Goal: Check status: Check status

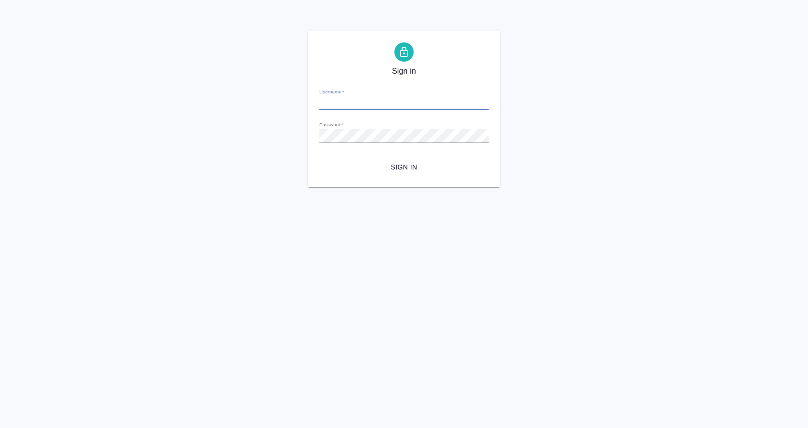
type input "[EMAIL_ADDRESS][DOMAIN_NAME]"
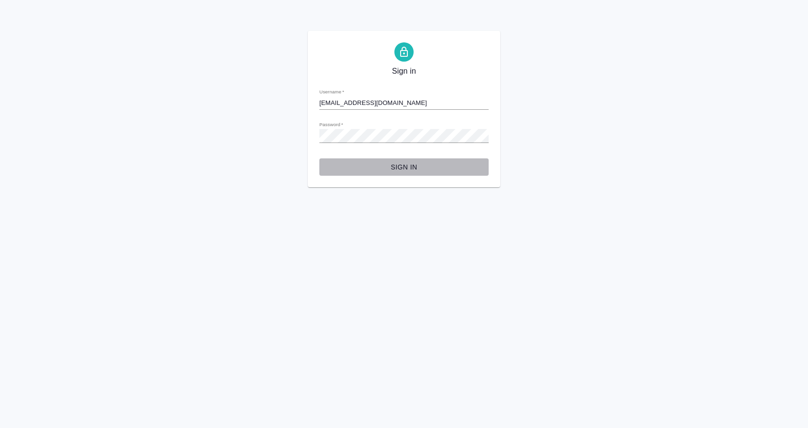
click at [400, 165] on span "Sign in" at bounding box center [404, 167] width 154 height 12
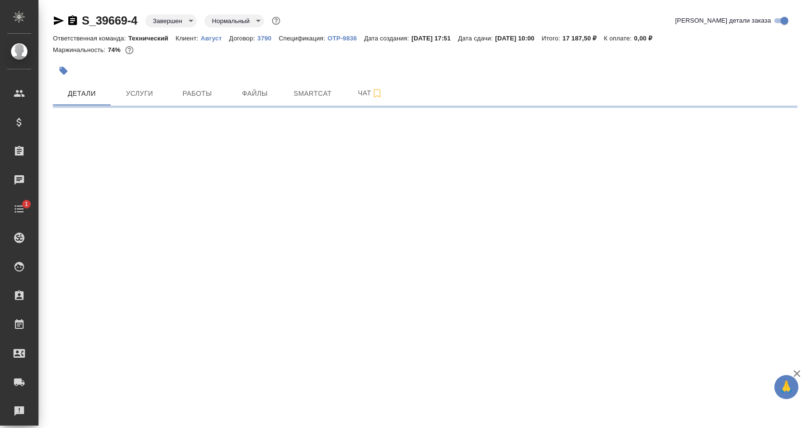
select select "RU"
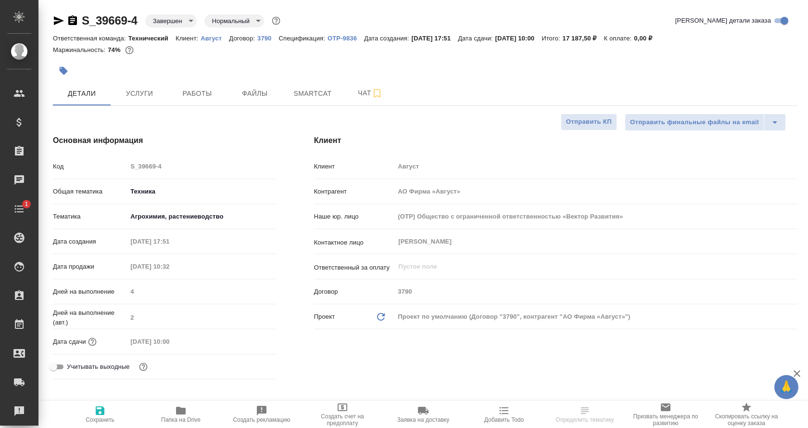
type input "Технический"
type input "Белякова Юлия"
type textarea "x"
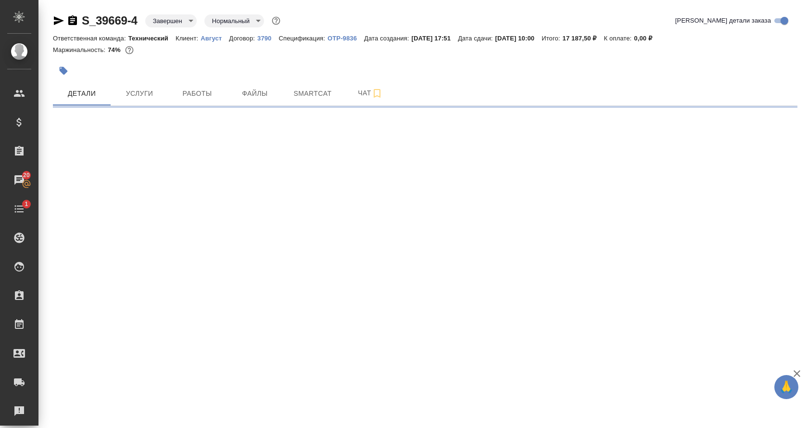
select select "RU"
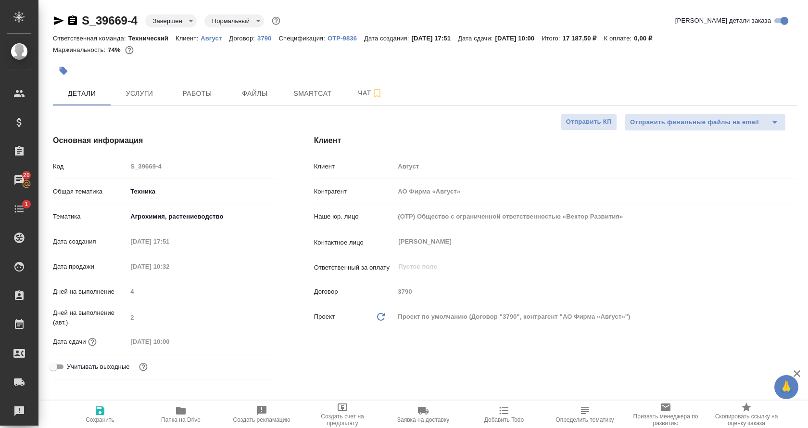
type textarea "x"
click at [214, 36] on p "Август" at bounding box center [215, 38] width 28 height 7
type textarea "x"
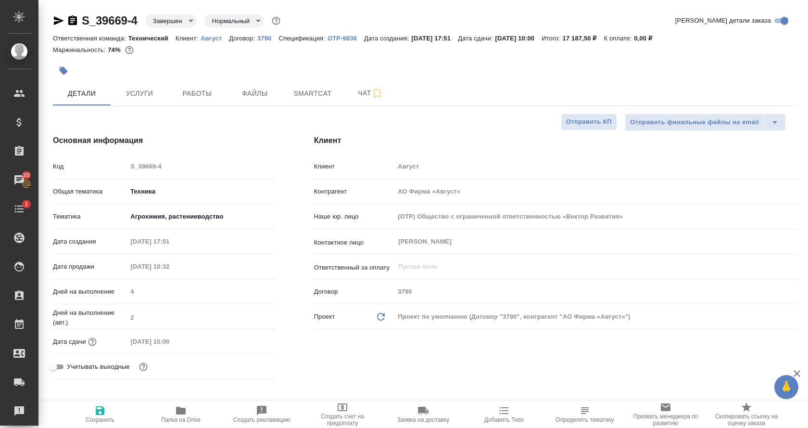
type textarea "x"
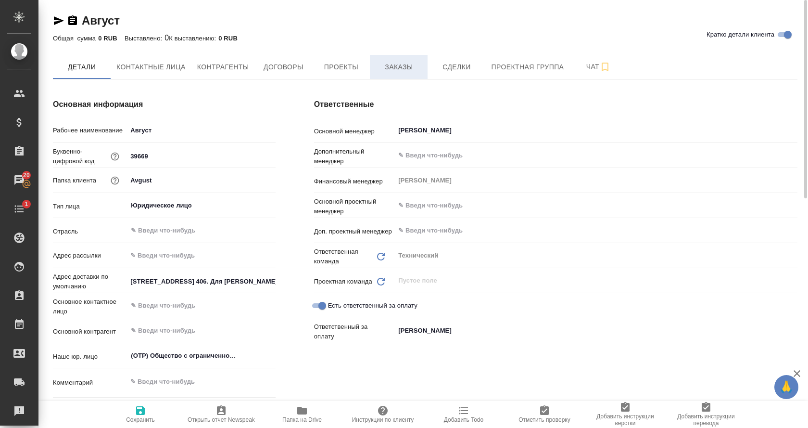
click at [411, 64] on span "Заказы" at bounding box center [399, 67] width 46 height 12
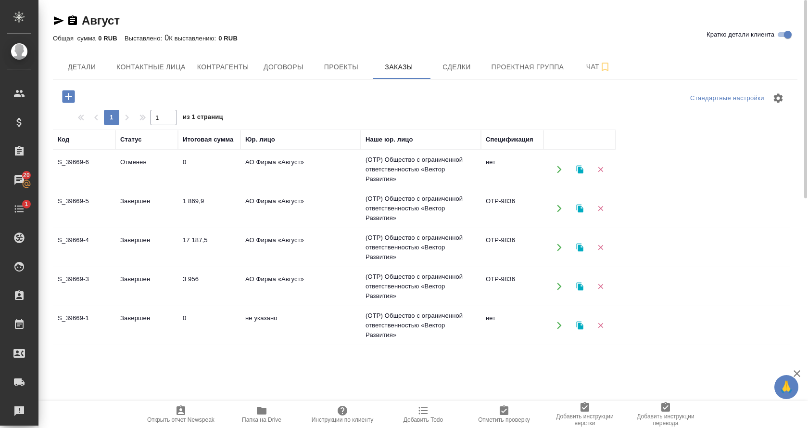
click at [109, 239] on td "S_39669-4" at bounding box center [84, 247] width 63 height 34
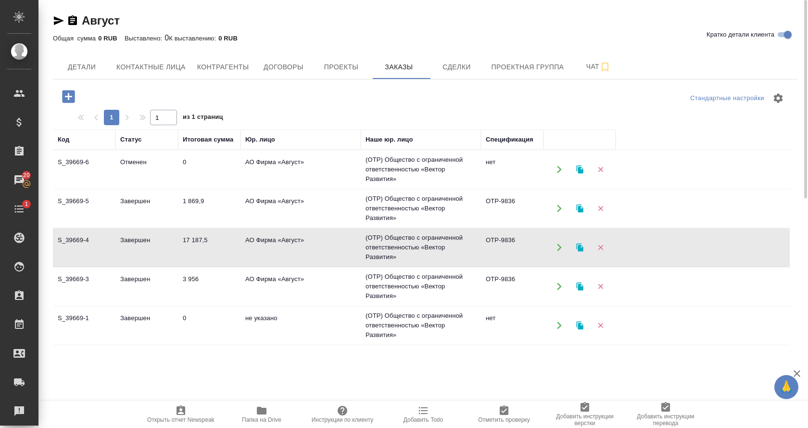
click at [109, 239] on td "S_39669-4" at bounding box center [84, 247] width 63 height 34
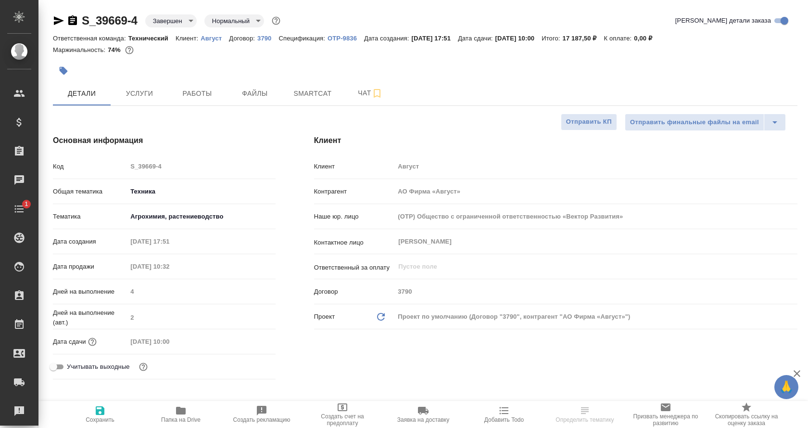
select select "RU"
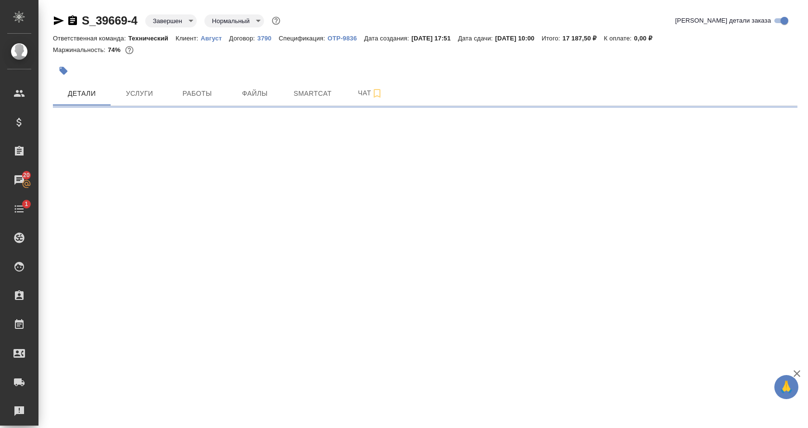
select select "RU"
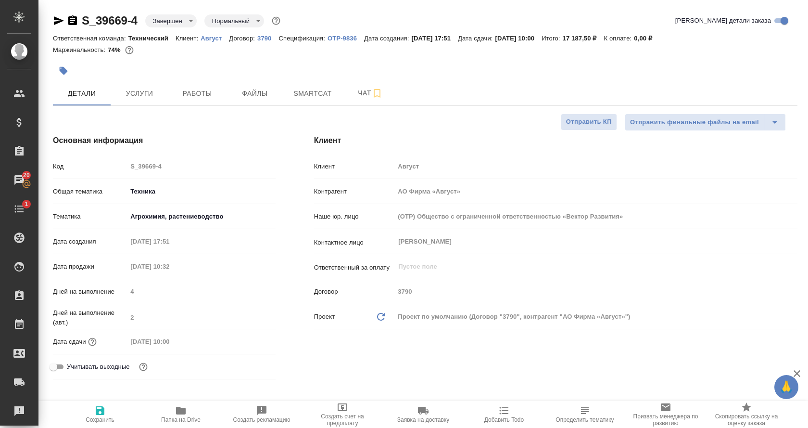
type textarea "x"
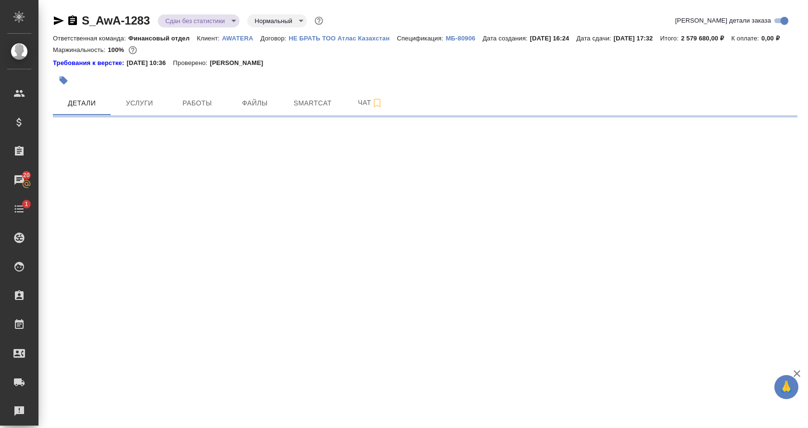
select select "RU"
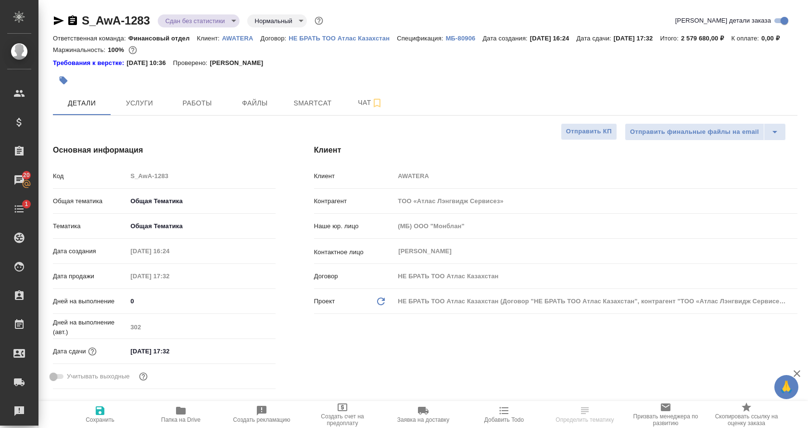
type textarea "x"
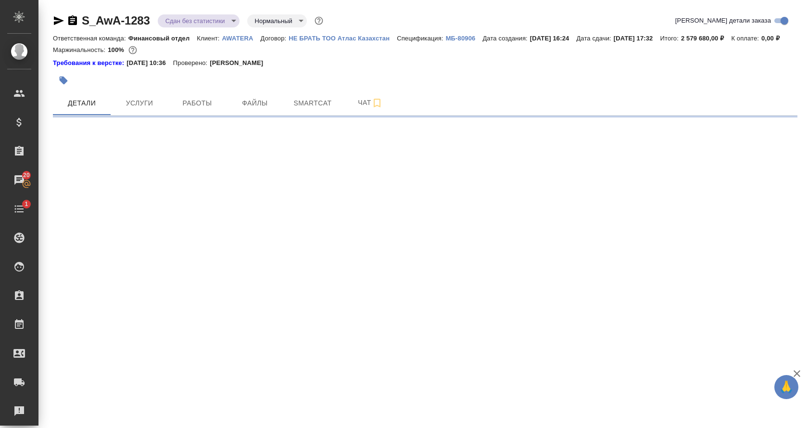
select select "RU"
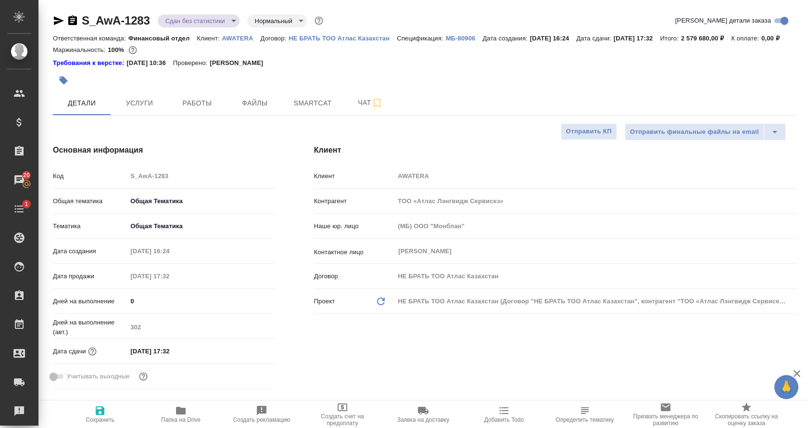
type textarea "x"
click at [458, 39] on p "МБ-80906" at bounding box center [464, 38] width 37 height 7
type textarea "x"
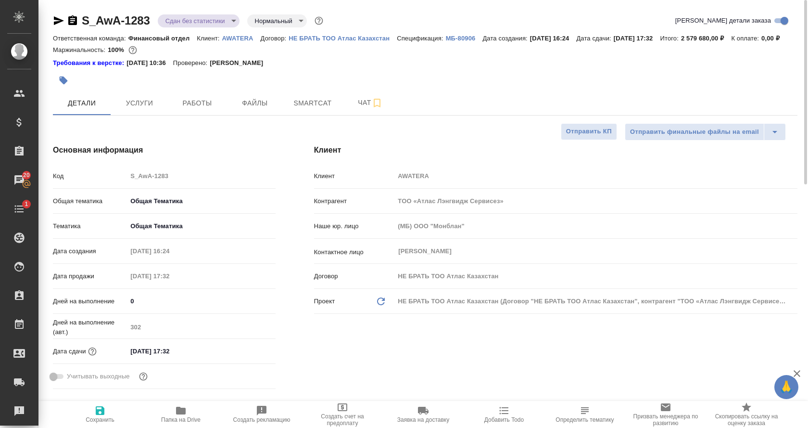
type textarea "x"
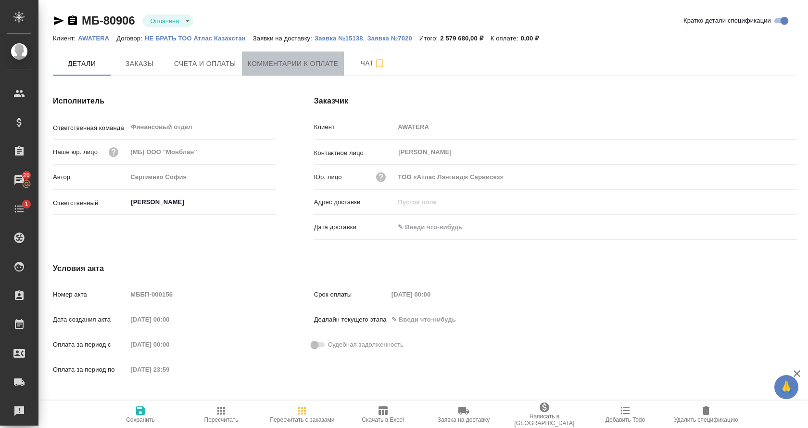
click at [332, 57] on button "Комментарии к оплате" at bounding box center [293, 63] width 102 height 24
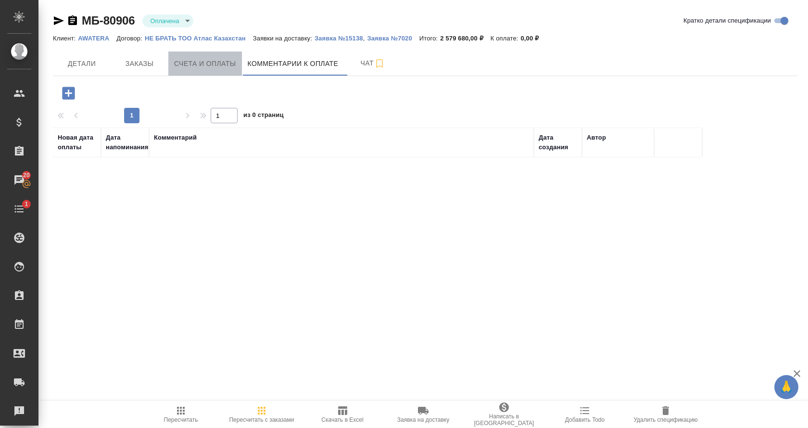
click at [233, 63] on span "Счета и оплаты" at bounding box center [205, 64] width 62 height 12
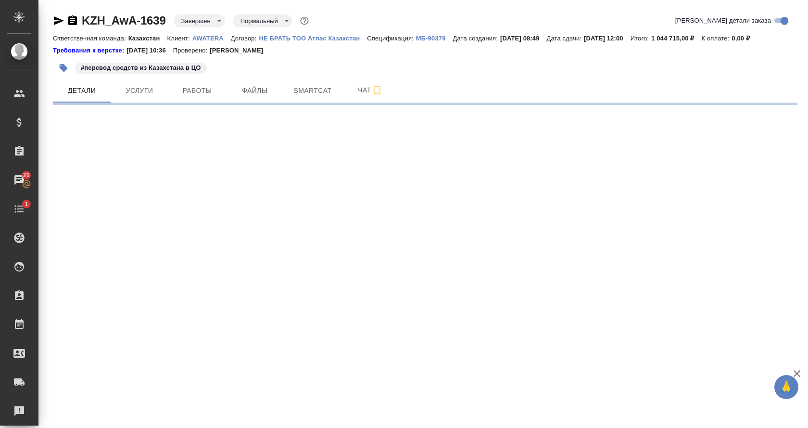
select select "RU"
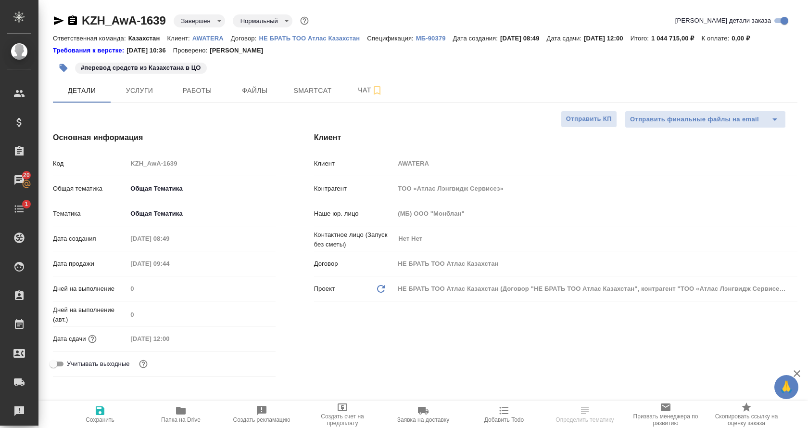
type textarea "x"
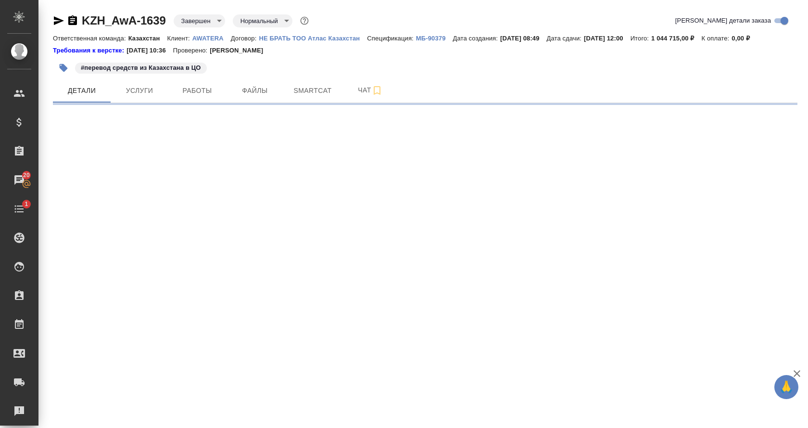
select select "RU"
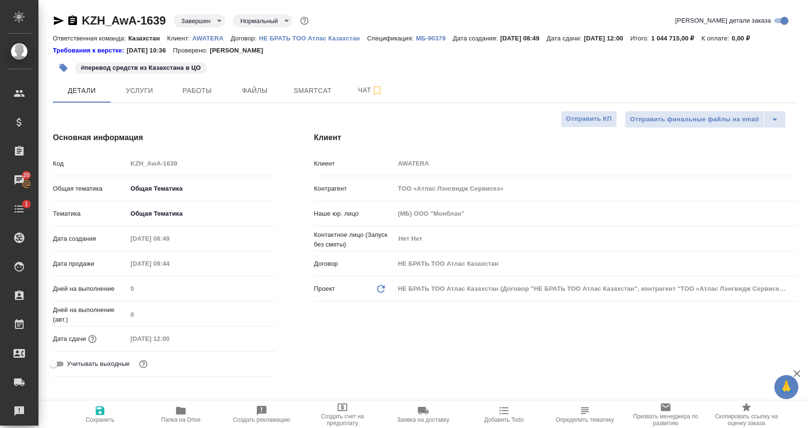
type textarea "x"
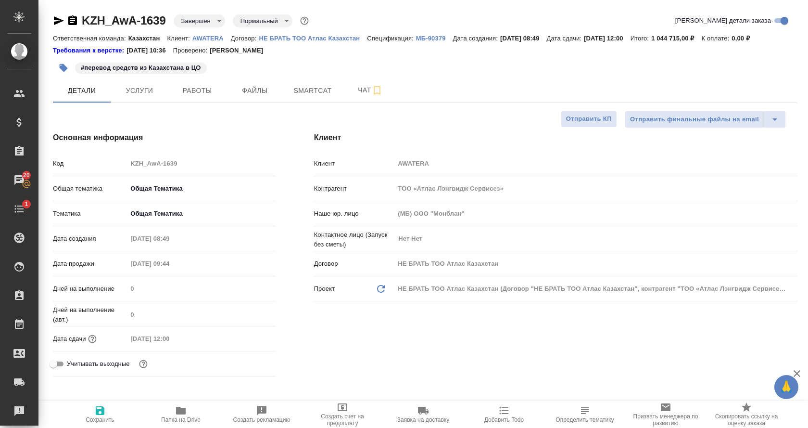
type textarea "x"
